Goal: Task Accomplishment & Management: Manage account settings

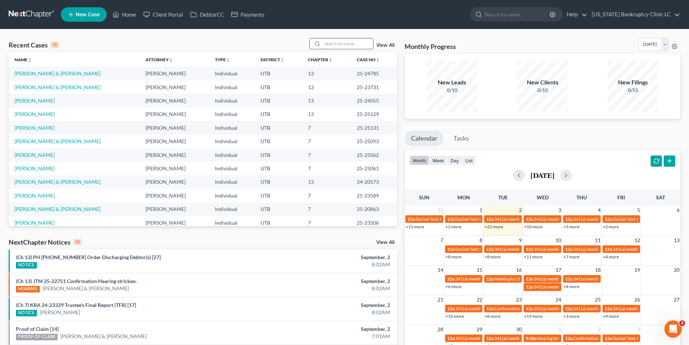
click at [357, 44] on input "search" at bounding box center [348, 43] width 51 height 10
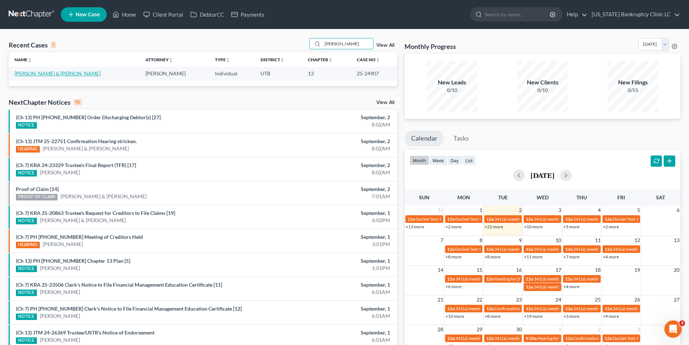
type input "[PERSON_NAME]"
click at [42, 71] on link "[PERSON_NAME] & [PERSON_NAME]" at bounding box center [57, 73] width 86 height 6
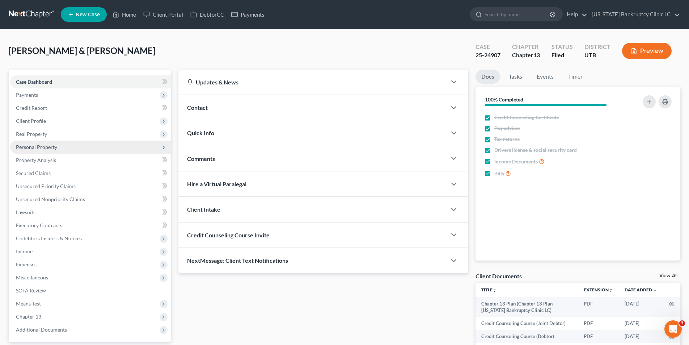
click at [42, 148] on span "Personal Property" at bounding box center [36, 147] width 41 height 6
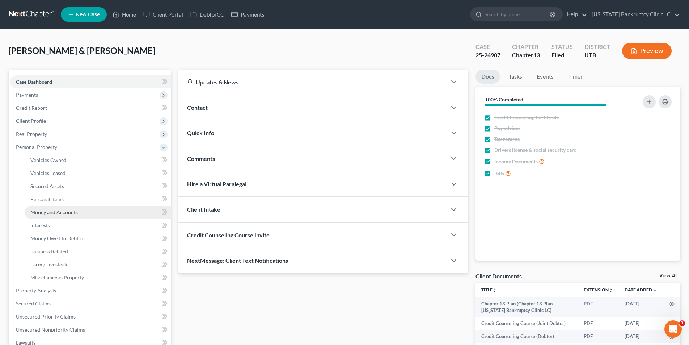
click at [46, 212] on span "Money and Accounts" at bounding box center [53, 212] width 47 height 6
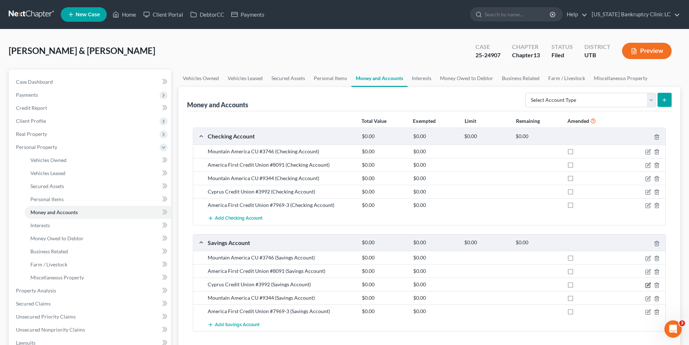
click at [648, 285] on icon "button" at bounding box center [649, 285] width 6 height 6
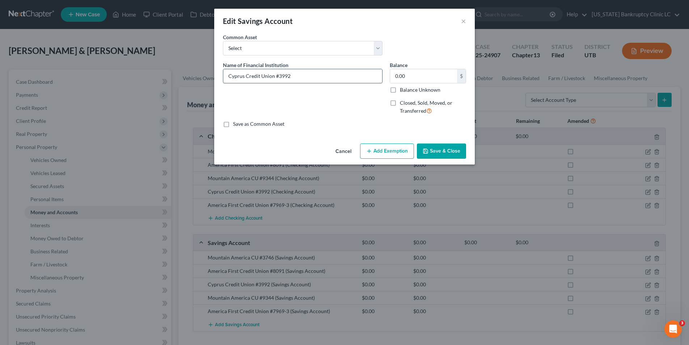
click at [292, 76] on input "Cyprus Credit Union #3992" at bounding box center [302, 76] width 159 height 14
type input "Cyprus Credit Union #x163"
type input "5.00"
click at [454, 148] on button "Save & Close" at bounding box center [441, 150] width 49 height 15
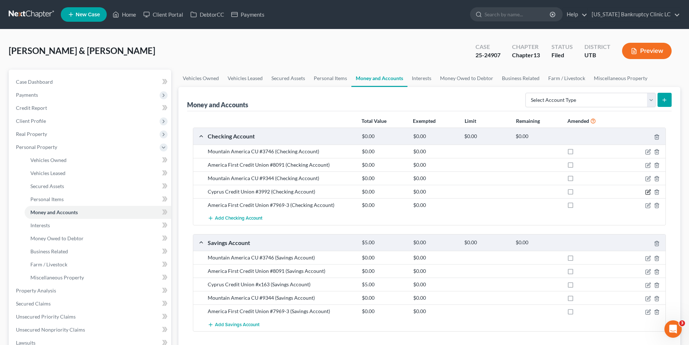
click at [650, 190] on icon "button" at bounding box center [649, 192] width 6 height 6
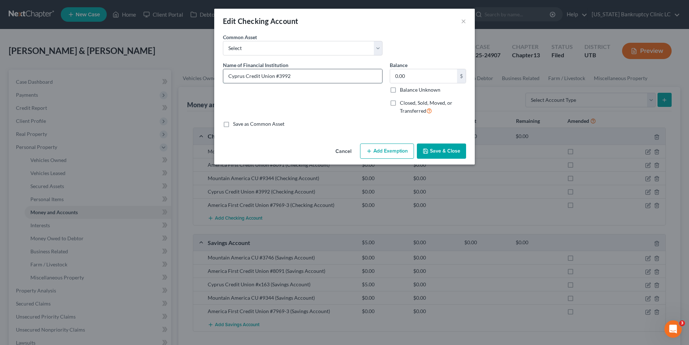
click at [306, 77] on input "Cyprus Credit Union #3992" at bounding box center [302, 76] width 159 height 14
type input "Cyprus Credit Union #x163"
type input "2,628.75"
click at [440, 150] on button "Save & Close" at bounding box center [441, 150] width 49 height 15
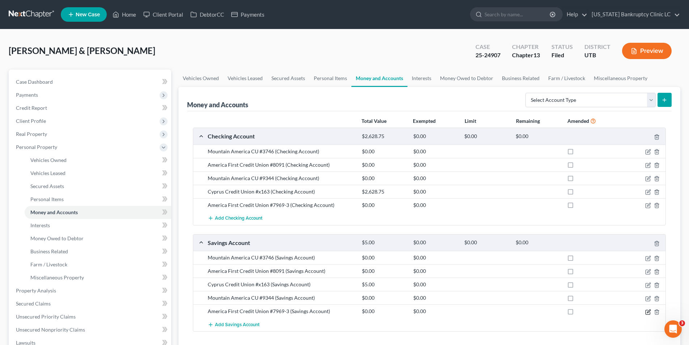
click at [649, 311] on icon "button" at bounding box center [649, 312] width 6 height 6
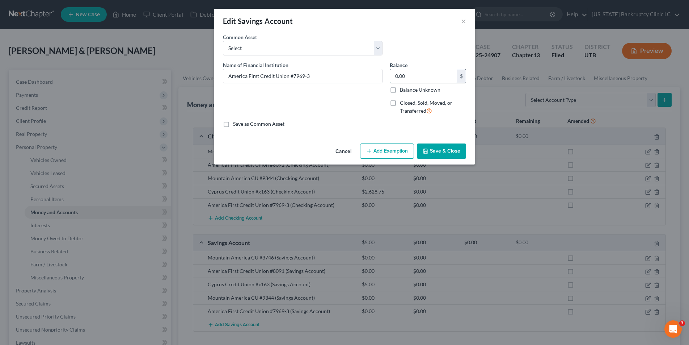
click at [408, 75] on input "0.00" at bounding box center [423, 76] width 67 height 14
type input "1.52"
click at [450, 152] on button "Save & Close" at bounding box center [441, 150] width 49 height 15
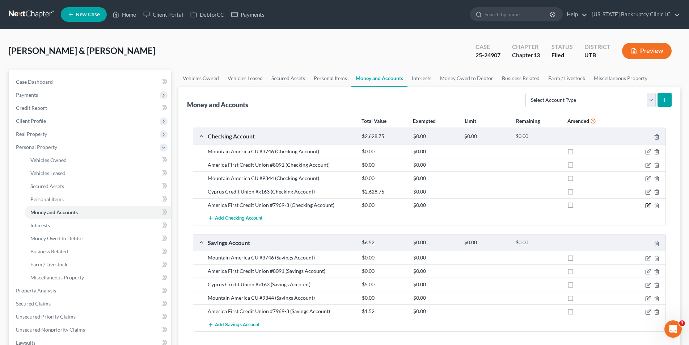
click at [647, 205] on icon "button" at bounding box center [649, 205] width 6 height 6
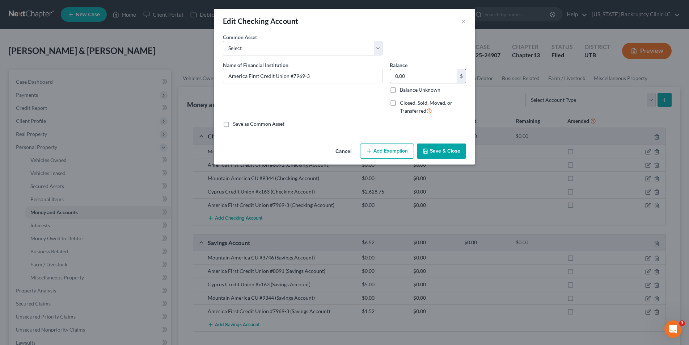
click at [416, 76] on input "0.00" at bounding box center [423, 76] width 67 height 14
type input "148.37"
click at [442, 151] on button "Save & Close" at bounding box center [441, 150] width 49 height 15
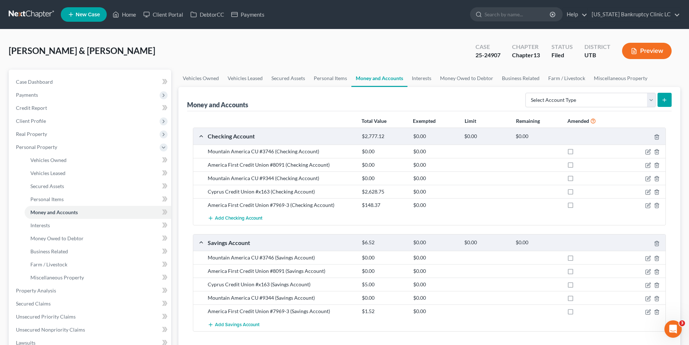
click at [232, 165] on div "America First Credit Union #8091 (Checking Account)" at bounding box center [281, 164] width 154 height 7
click at [647, 271] on icon "button" at bounding box center [649, 272] width 6 height 6
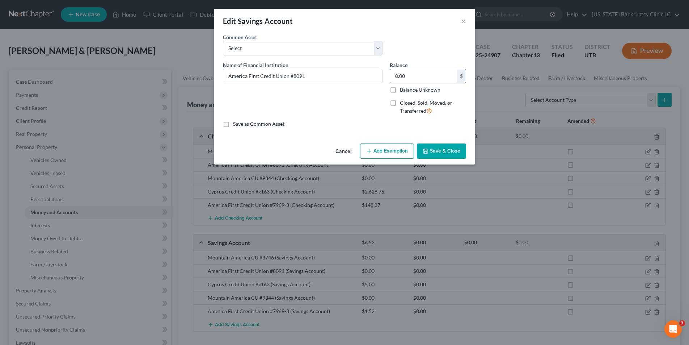
click at [410, 77] on input "0.00" at bounding box center [423, 76] width 67 height 14
type input "24.27"
click at [430, 149] on button "Save & Close" at bounding box center [441, 150] width 49 height 15
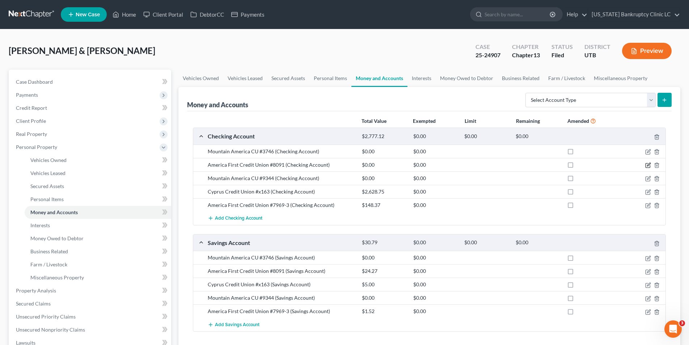
click at [648, 164] on icon "button" at bounding box center [648, 164] width 3 height 3
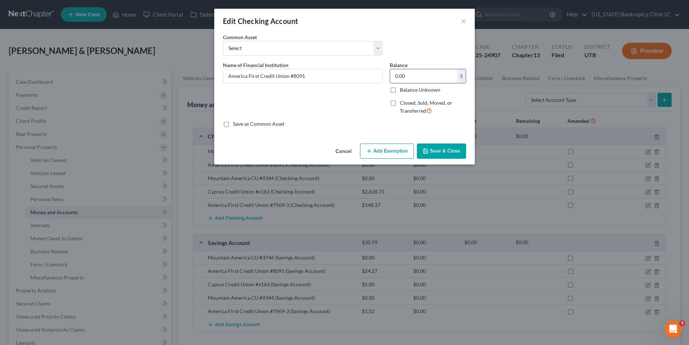
click at [414, 76] on input "0.00" at bounding box center [423, 76] width 67 height 14
type input "280.63"
click at [437, 152] on button "Save & Close" at bounding box center [441, 150] width 49 height 15
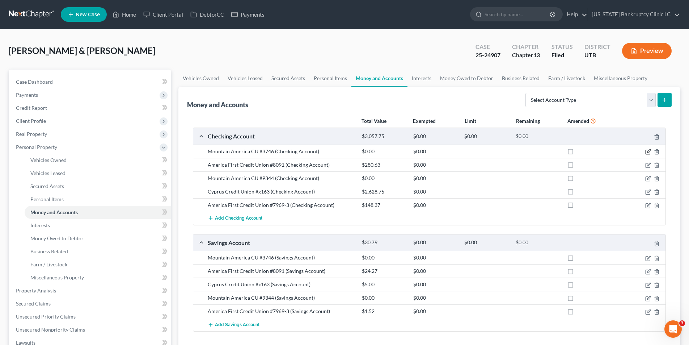
click at [649, 151] on icon "button" at bounding box center [648, 150] width 3 height 3
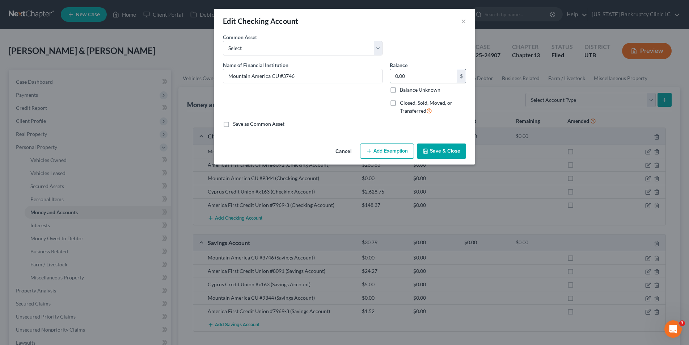
click at [423, 77] on input "0.00" at bounding box center [423, 76] width 67 height 14
type input "0.93"
click at [450, 147] on button "Save & Close" at bounding box center [441, 150] width 49 height 15
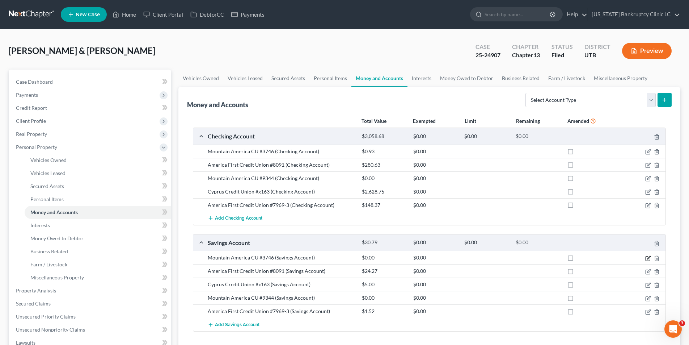
click at [650, 258] on icon "button" at bounding box center [648, 258] width 4 height 4
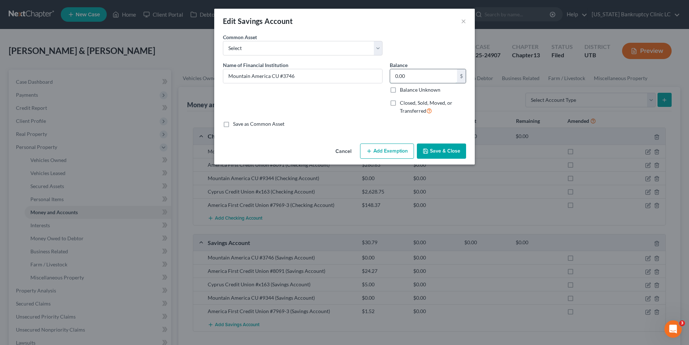
click at [420, 79] on input "0.00" at bounding box center [423, 76] width 67 height 14
type input "2.88"
click at [441, 152] on button "Save & Close" at bounding box center [441, 150] width 49 height 15
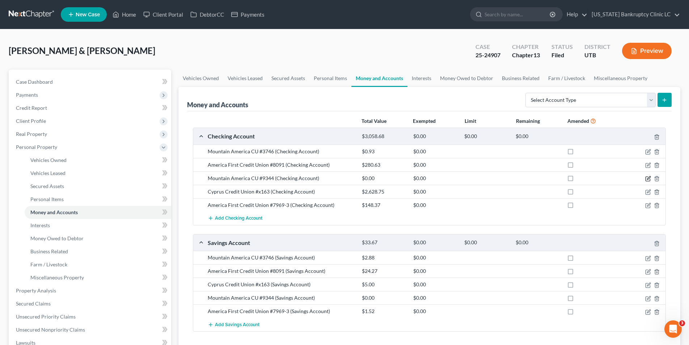
click at [648, 179] on icon "button" at bounding box center [648, 177] width 3 height 3
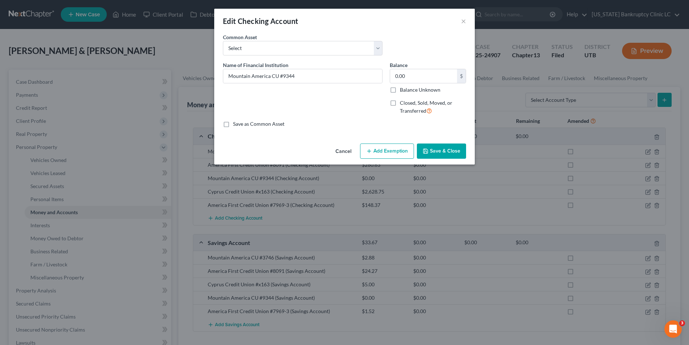
click at [447, 150] on button "Save & Close" at bounding box center [441, 150] width 49 height 15
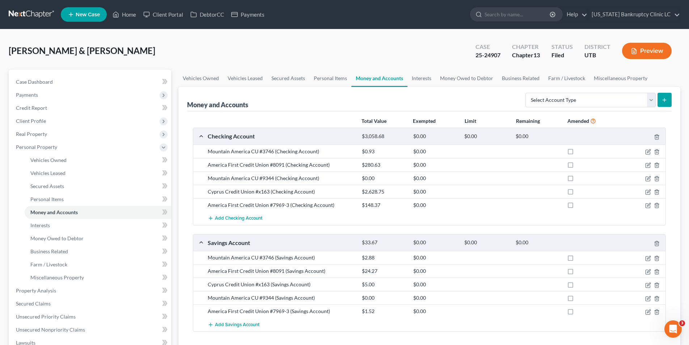
scroll to position [4, 0]
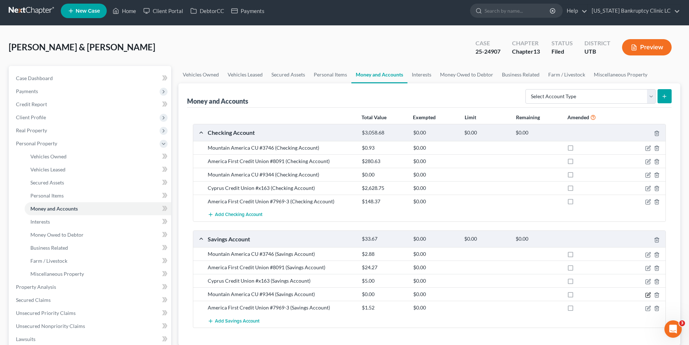
click at [648, 295] on icon "button" at bounding box center [649, 295] width 6 height 6
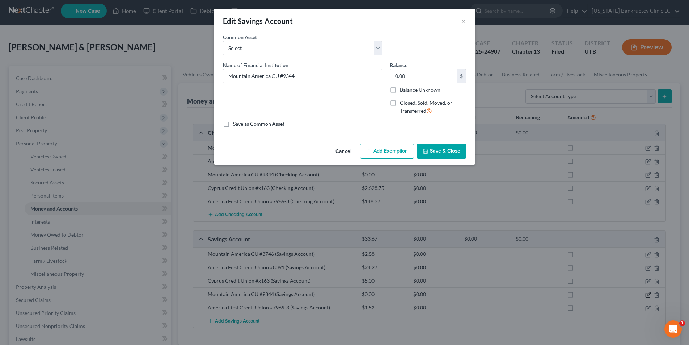
click at [648, 295] on div "Edit Savings Account × An exemption set must first be selected from the Filing …" at bounding box center [344, 172] width 689 height 345
click at [418, 81] on input "0.00" at bounding box center [423, 76] width 67 height 14
type input "1.22"
click at [450, 148] on button "Save & Close" at bounding box center [441, 150] width 49 height 15
